Goal: Information Seeking & Learning: Understand process/instructions

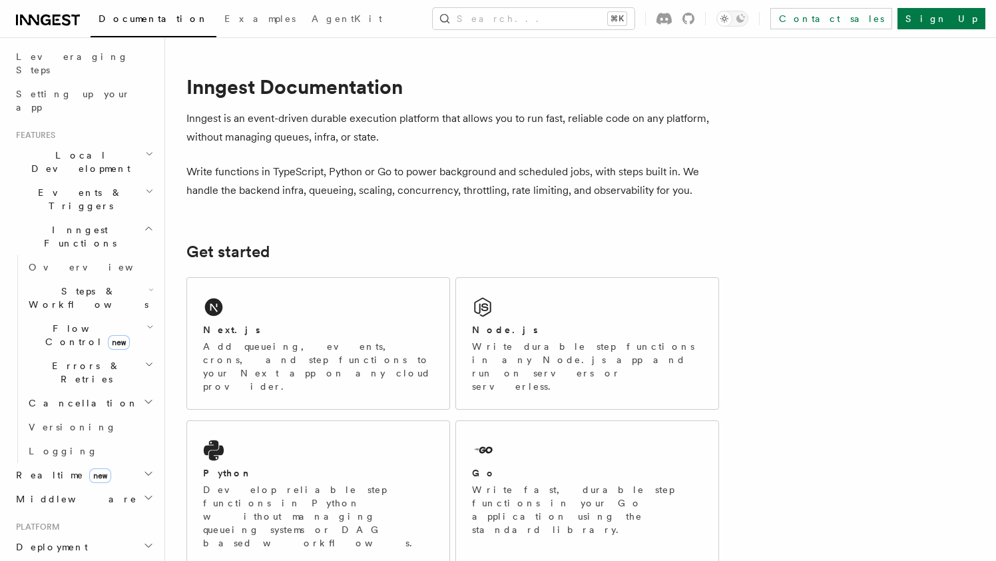
scroll to position [190, 0]
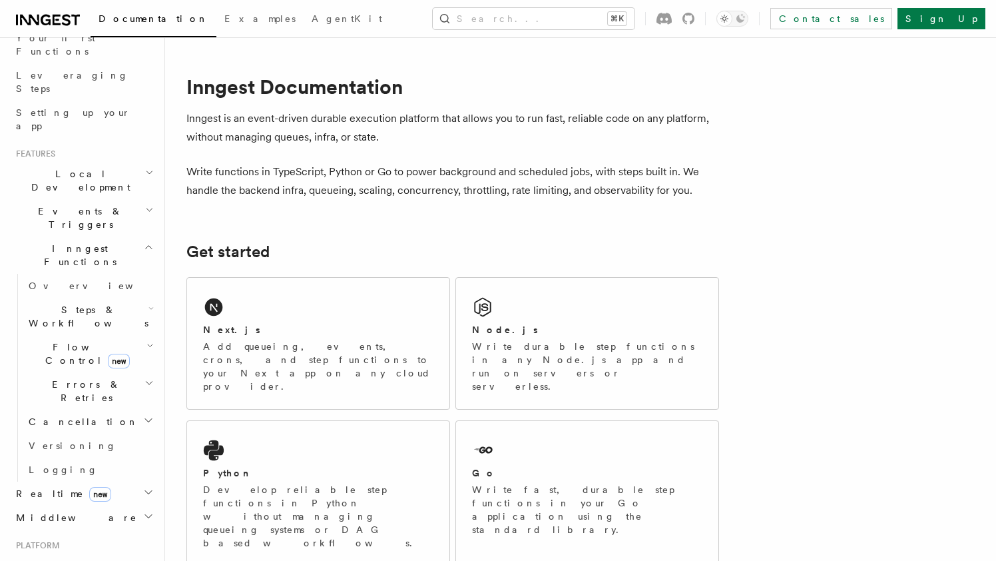
click at [83, 303] on span "Steps & Workflows" at bounding box center [85, 316] width 125 height 27
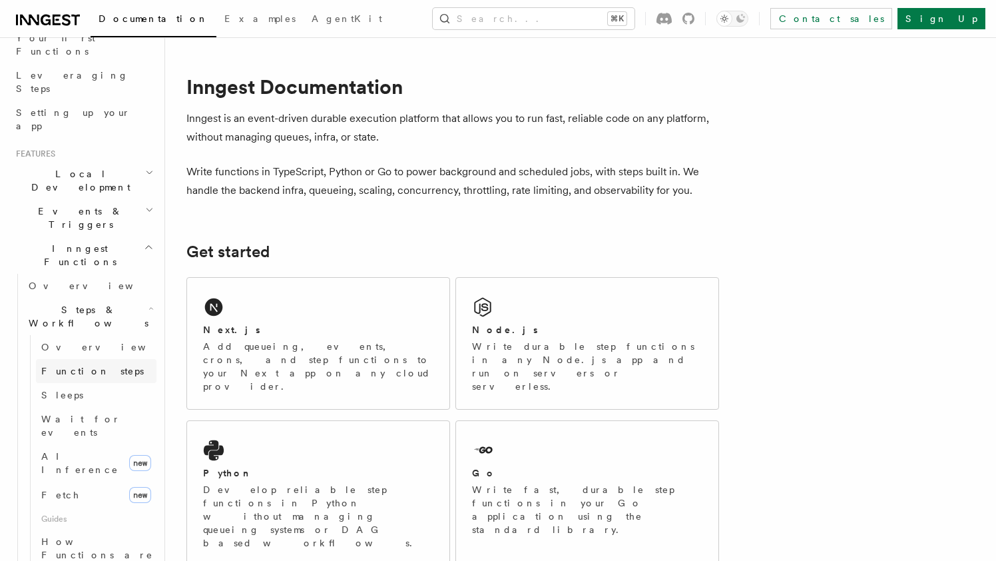
scroll to position [0, 0]
click at [82, 366] on span "Function steps" at bounding box center [92, 371] width 103 height 11
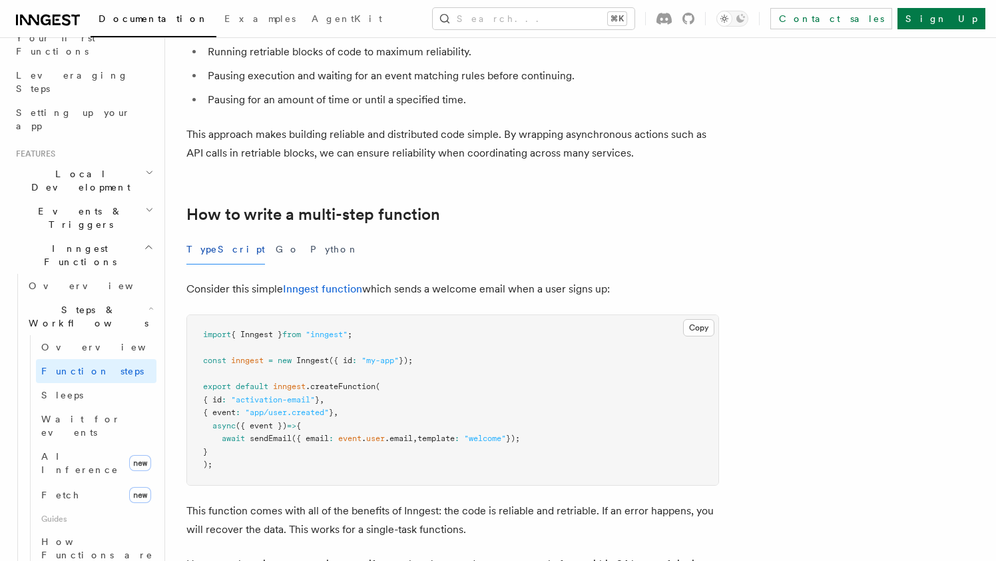
scroll to position [419, 0]
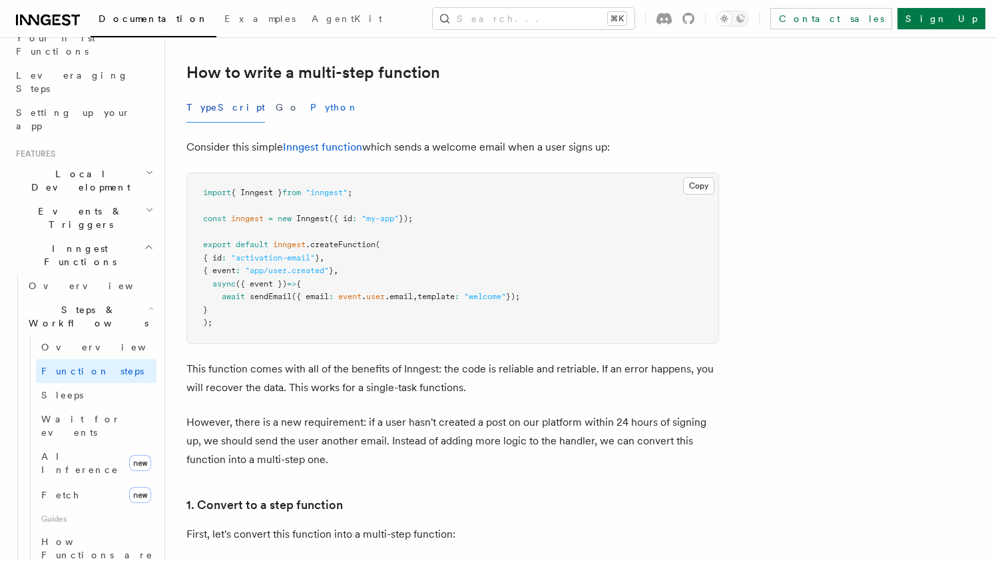
click at [310, 109] on button "Python" at bounding box center [334, 108] width 49 height 30
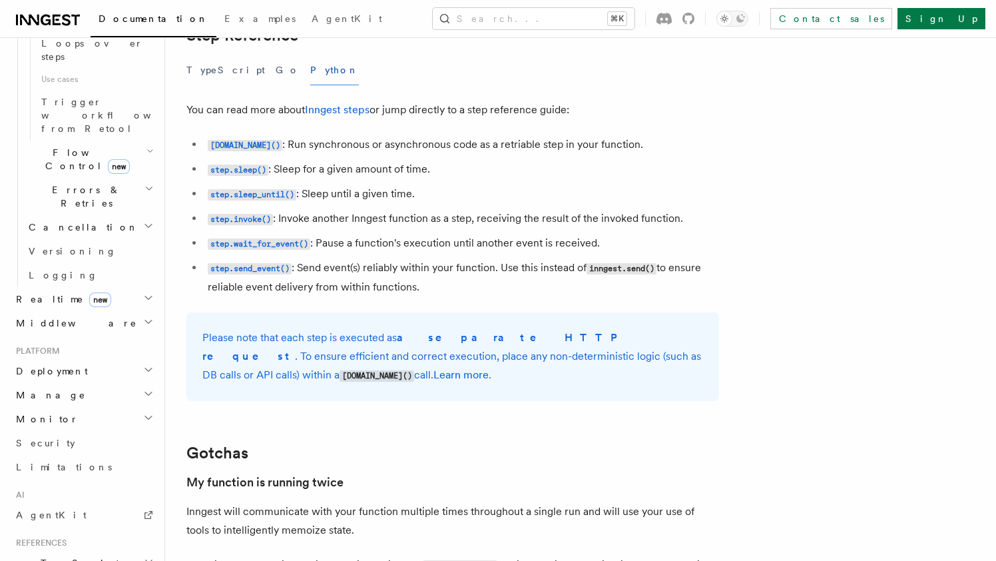
scroll to position [865, 0]
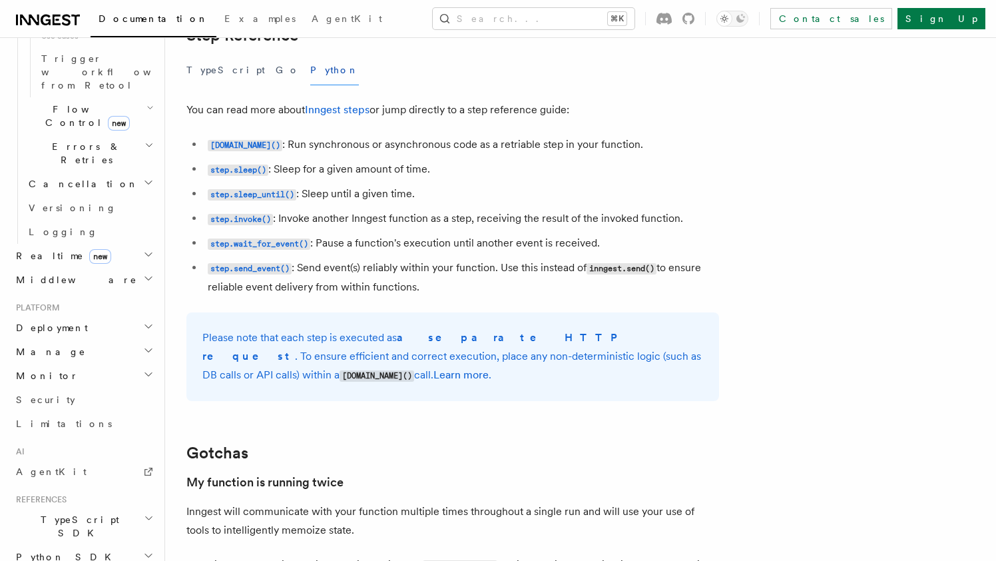
click at [83, 545] on h2 "Python SDK" at bounding box center [84, 557] width 146 height 24
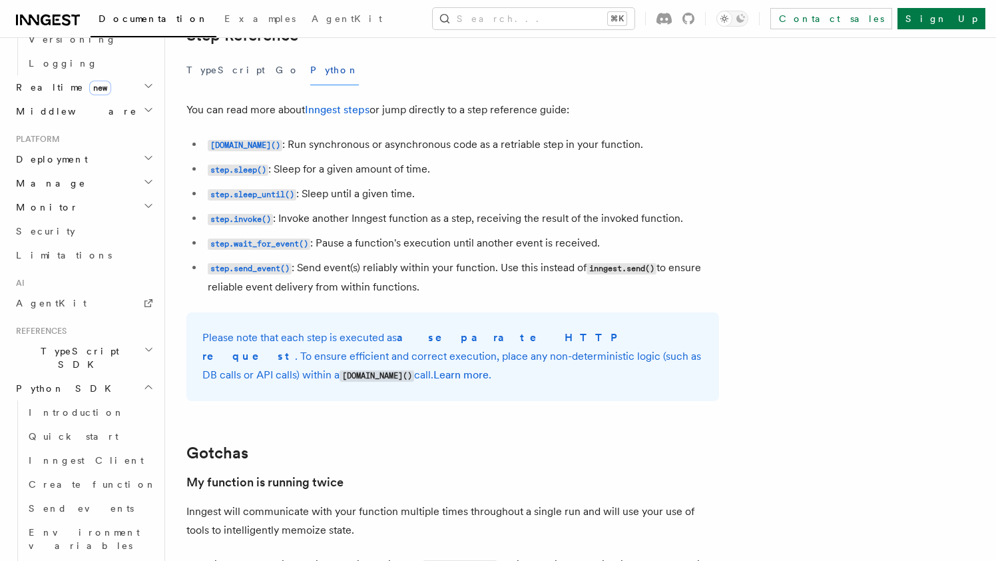
scroll to position [1035, 0]
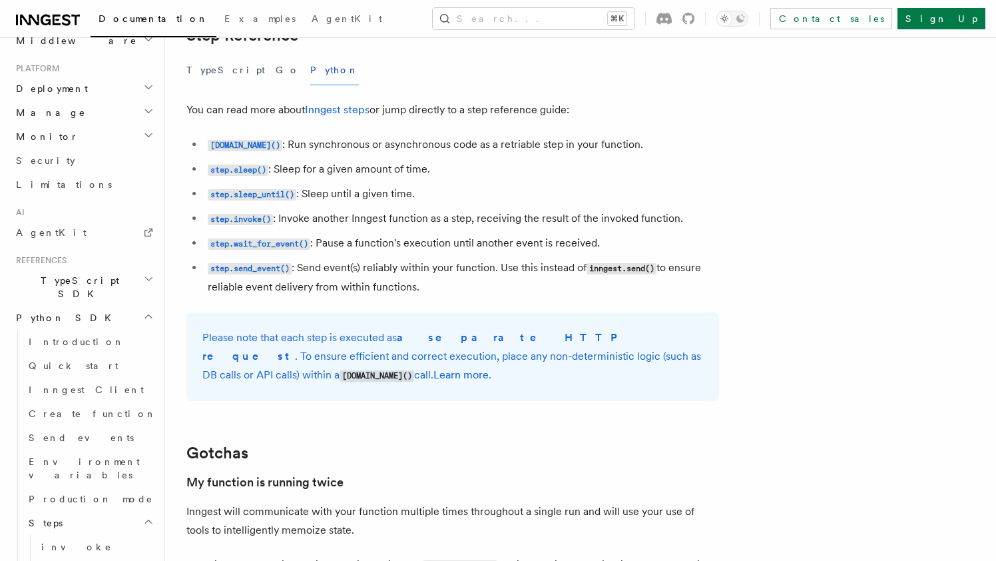
scroll to position [1174, 0]
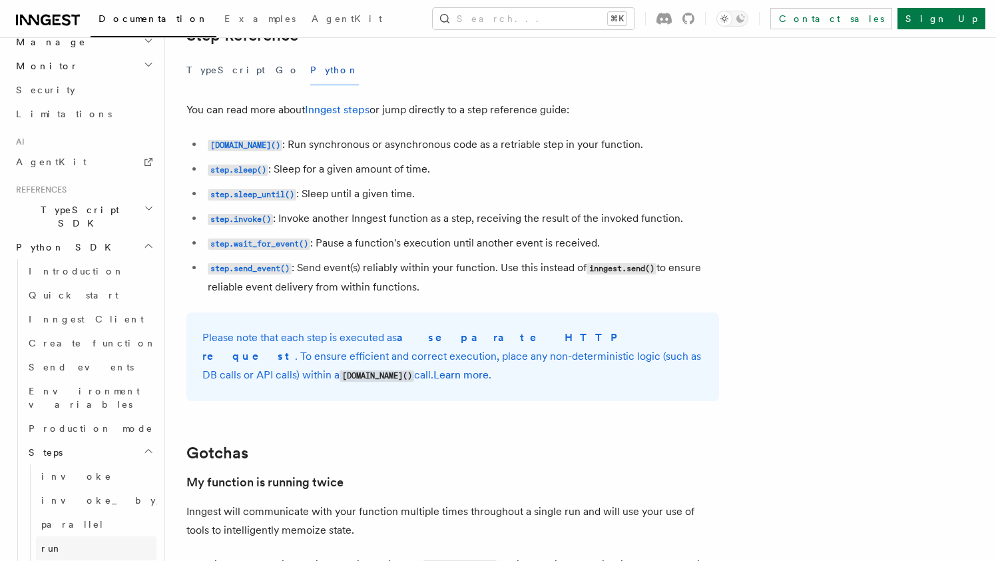
click at [74, 536] on link "run" at bounding box center [96, 548] width 121 height 24
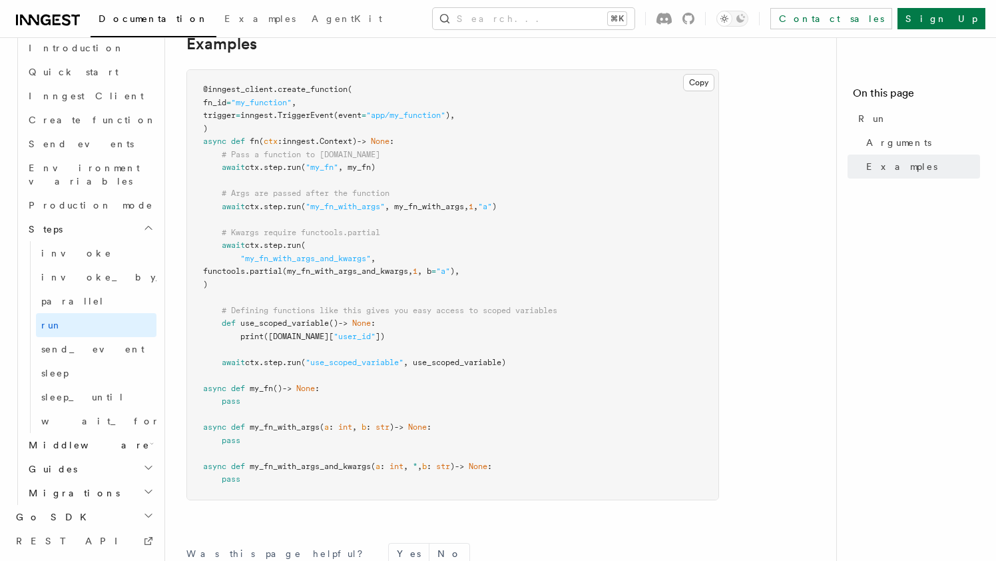
scroll to position [436, 0]
